Goal: Subscribe to service/newsletter

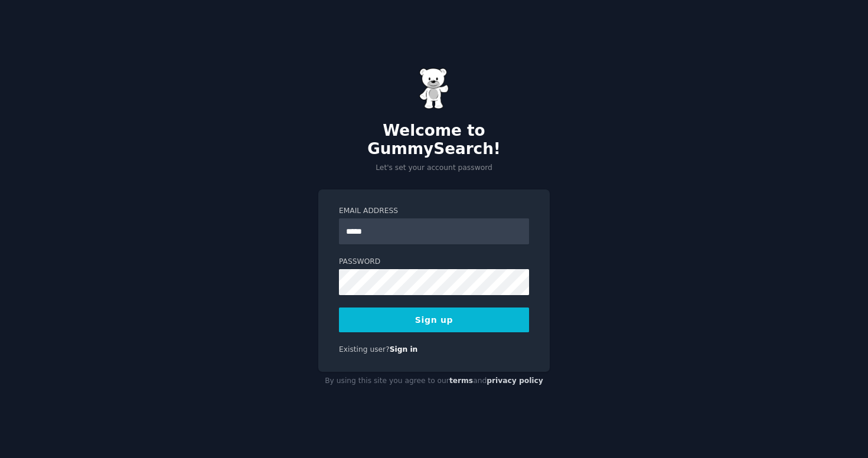
type input "**********"
click at [446, 311] on button "Sign up" at bounding box center [434, 320] width 190 height 25
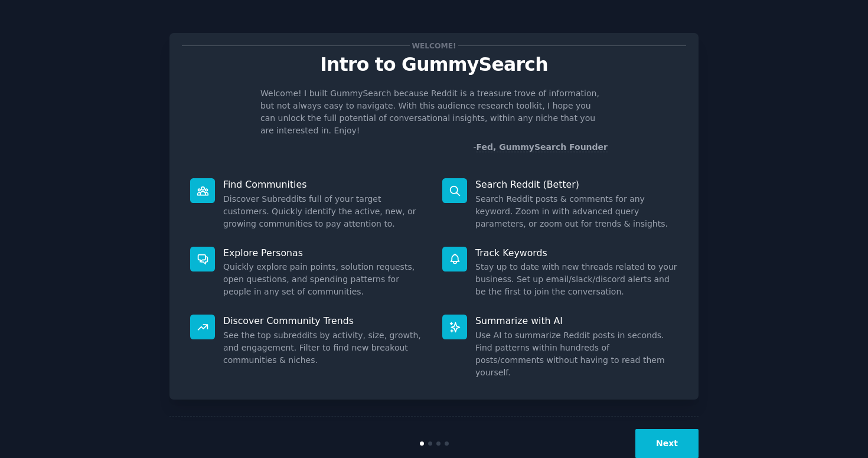
click at [669, 429] on button "Next" at bounding box center [666, 443] width 63 height 29
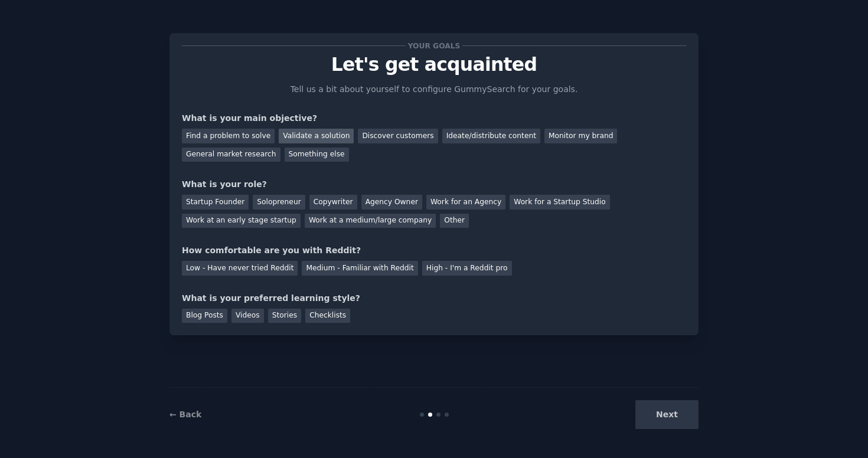
click at [312, 135] on div "Validate a solution" at bounding box center [316, 136] width 75 height 15
click at [269, 201] on div "Solopreneur" at bounding box center [279, 202] width 52 height 15
click at [250, 269] on div "Low - Have never tried Reddit" at bounding box center [240, 268] width 116 height 15
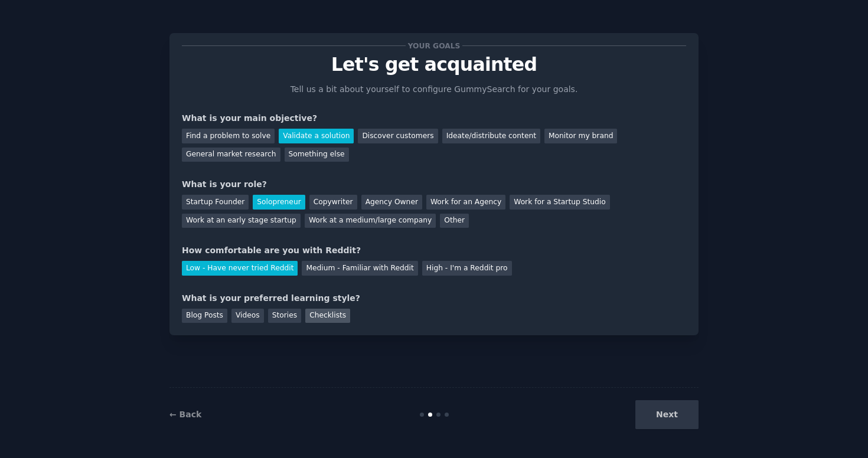
click at [321, 317] on div "Checklists" at bounding box center [327, 316] width 45 height 15
click at [680, 419] on button "Next" at bounding box center [666, 414] width 63 height 29
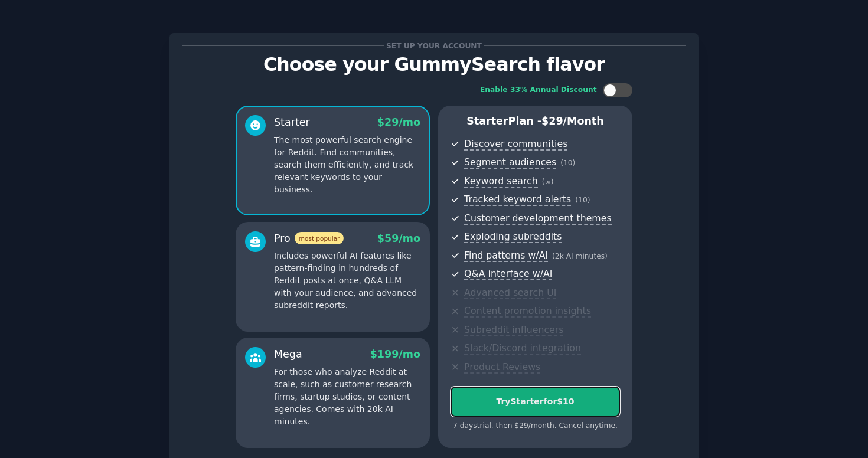
click at [514, 401] on div "Try Starter for $10" at bounding box center [535, 402] width 168 height 12
